Goal: Task Accomplishment & Management: Use online tool/utility

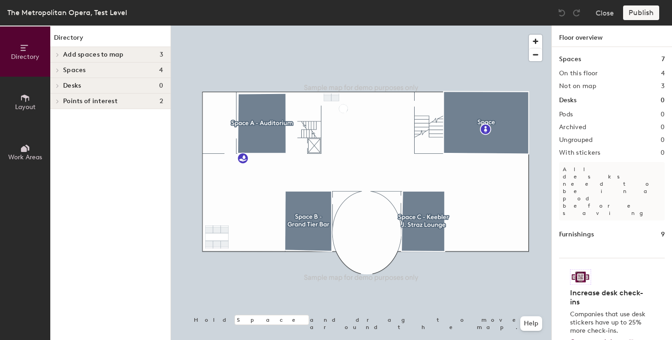
click at [31, 88] on button "Layout" at bounding box center [25, 102] width 50 height 50
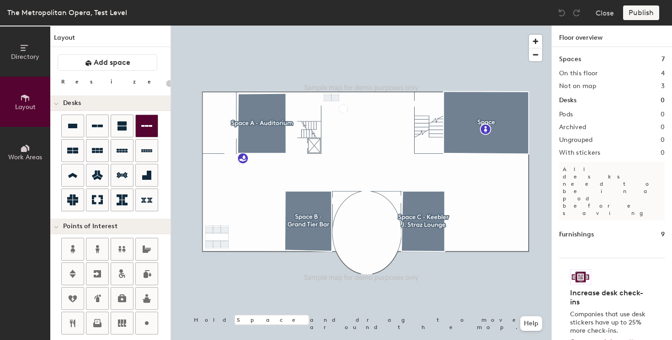
click at [360, 132] on div "Directory Layout Work Areas Layout Add space Resize Desks Points of Interest Fu…" at bounding box center [336, 183] width 672 height 315
type input "100"
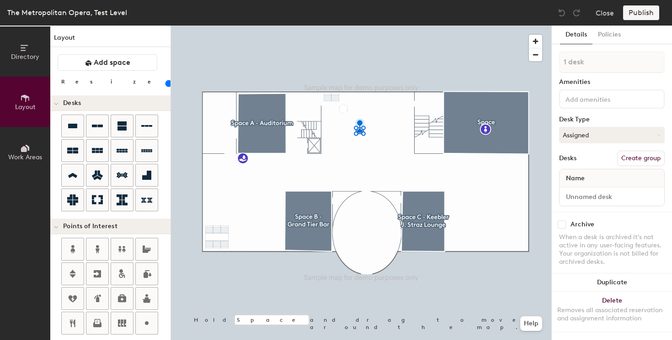
click at [351, 131] on div "Directory Layout Work Areas Layout Add space Resize Desks Points of Interest Fu…" at bounding box center [336, 183] width 672 height 315
click at [630, 156] on button "Create group" at bounding box center [641, 159] width 48 height 16
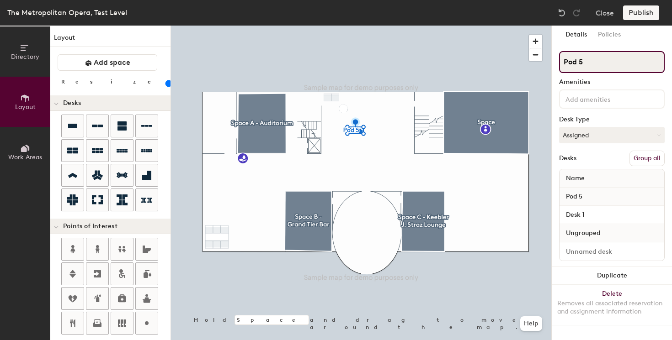
drag, startPoint x: 600, startPoint y: 61, endPoint x: 545, endPoint y: 61, distance: 55.7
click at [545, 61] on div "Directory Layout Work Areas Layout Add space Resize Desks Points of Interest Fu…" at bounding box center [336, 183] width 672 height 315
type input "pod 5"
click at [645, 14] on div "Publish" at bounding box center [644, 12] width 42 height 15
click at [634, 16] on div "Publish" at bounding box center [644, 12] width 42 height 15
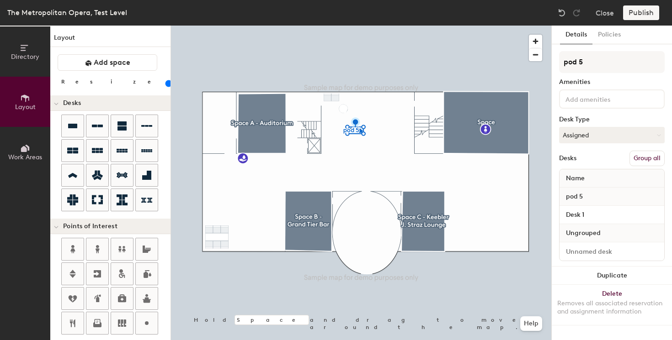
click at [641, 9] on div "Publish" at bounding box center [644, 12] width 42 height 15
click at [638, 18] on div "Publish" at bounding box center [644, 12] width 42 height 15
click at [637, 18] on div "Publish" at bounding box center [644, 12] width 42 height 15
click at [638, 4] on div "The Metropolitan Opera, Test Level Close Publish" at bounding box center [336, 13] width 672 height 26
click at [403, 26] on div at bounding box center [361, 26] width 380 height 0
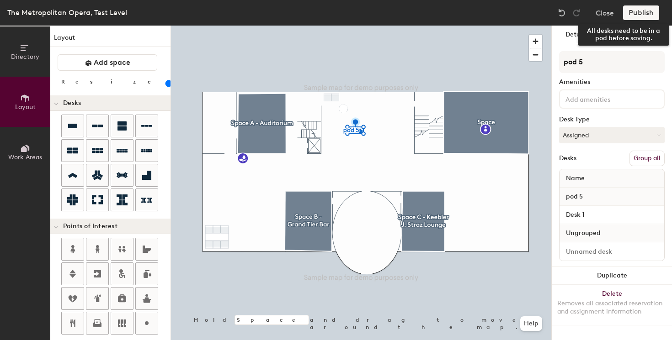
click at [637, 13] on div "Publish" at bounding box center [644, 12] width 42 height 15
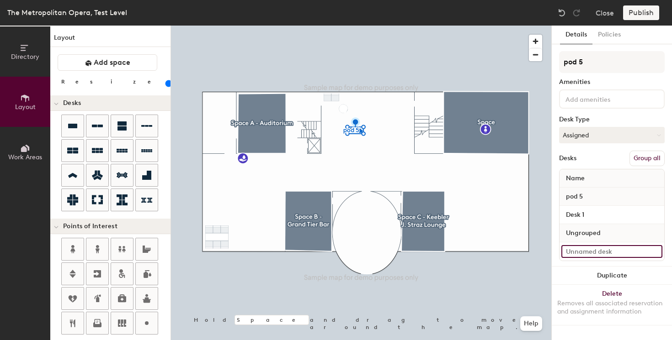
click at [589, 251] on input at bounding box center [611, 251] width 101 height 13
click at [598, 237] on span "Ungrouped" at bounding box center [583, 233] width 44 height 16
click at [655, 163] on button "Group all" at bounding box center [646, 159] width 35 height 16
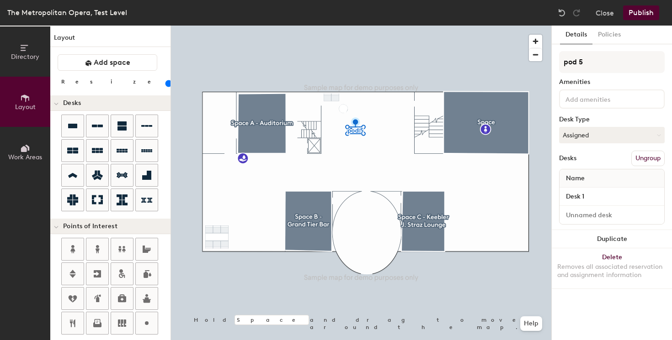
click at [638, 22] on div "The Metropolitan Opera, Test Level Close Publish" at bounding box center [336, 13] width 672 height 26
click at [635, 12] on button "Publish" at bounding box center [641, 12] width 36 height 15
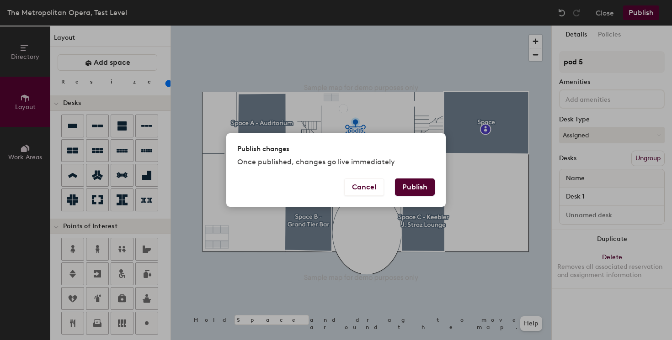
click at [414, 185] on button "Publish" at bounding box center [415, 187] width 40 height 17
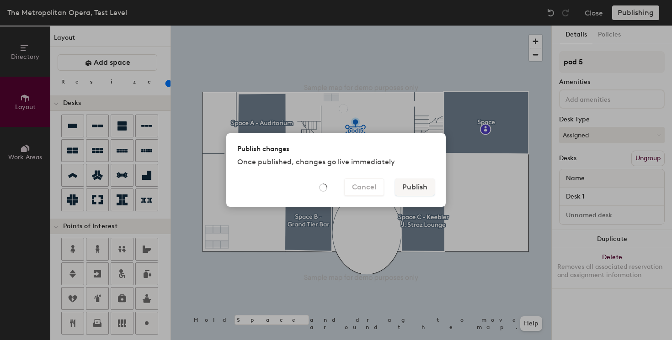
type input "20"
